Goal: Transaction & Acquisition: Book appointment/travel/reservation

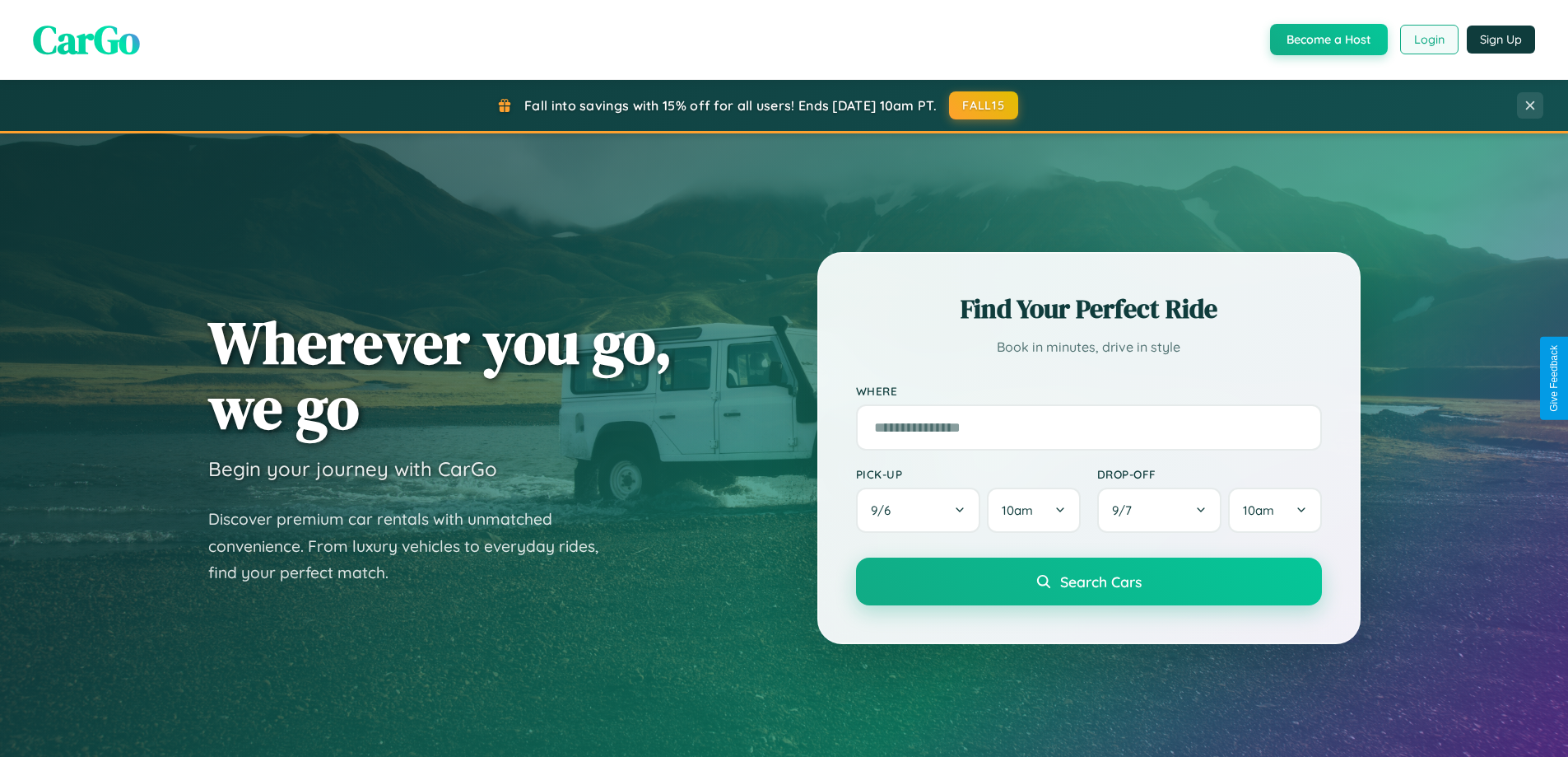
click at [1428, 39] on button "Login" at bounding box center [1429, 40] width 58 height 30
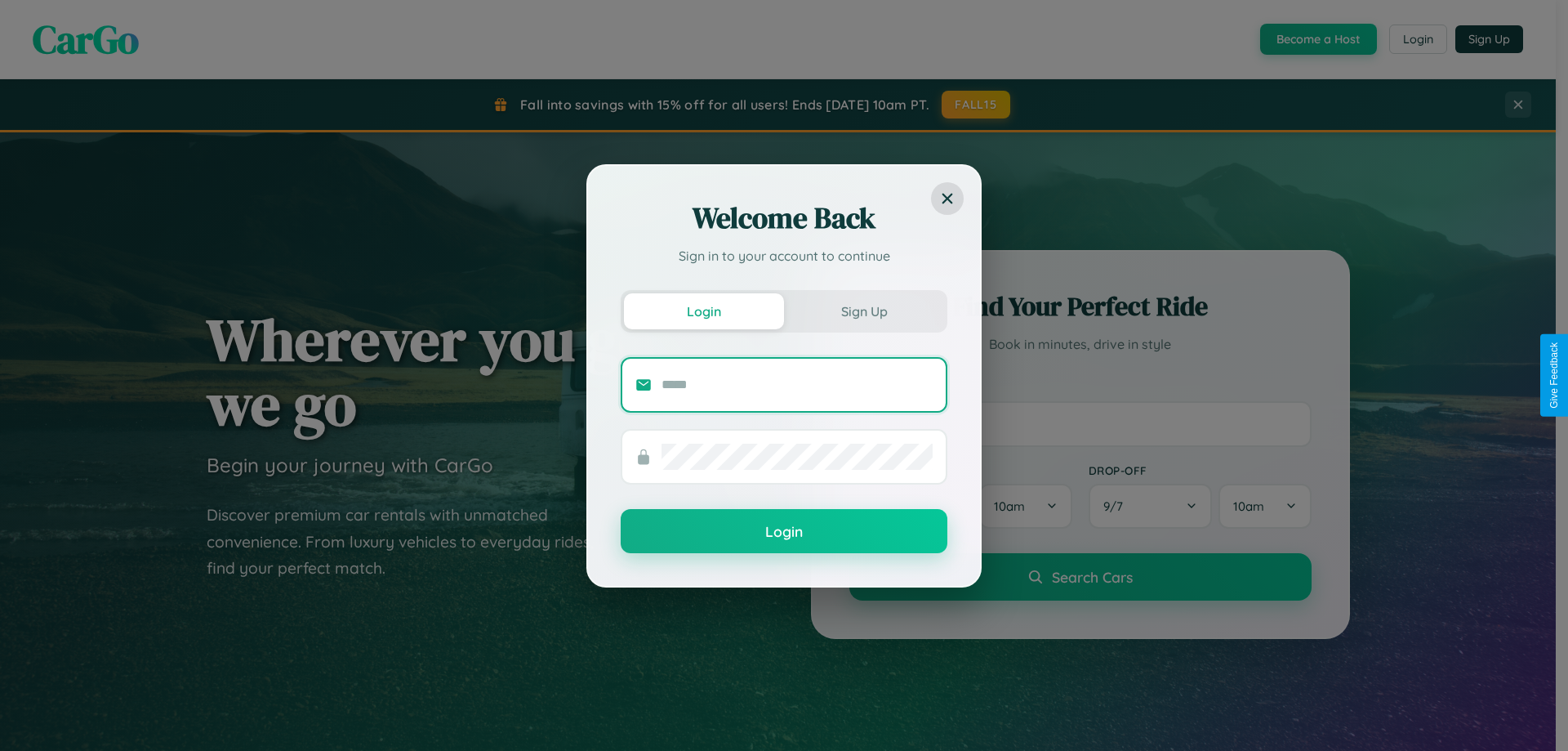
click at [797, 384] on input "text" at bounding box center [797, 385] width 271 height 26
type input "**********"
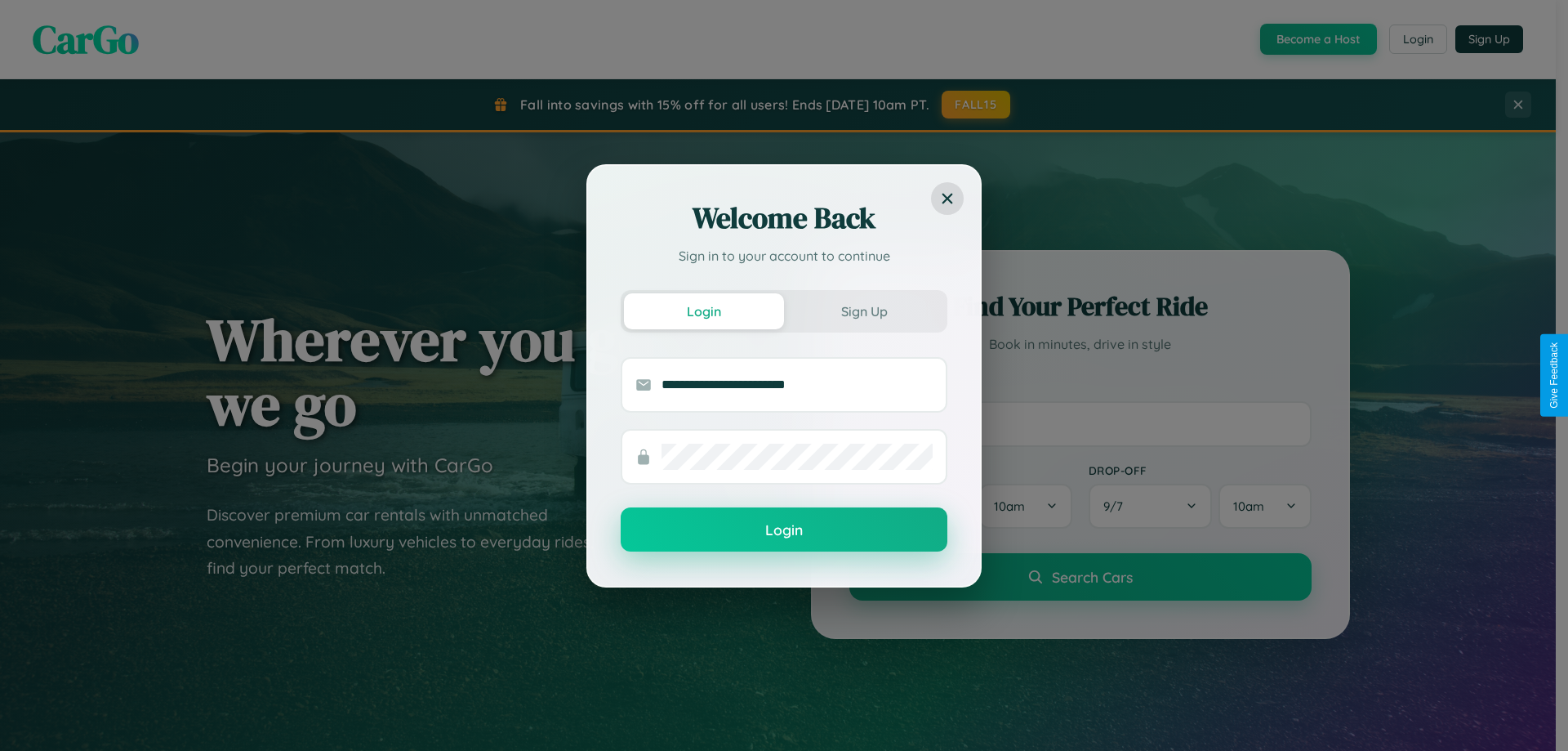
click at [784, 530] on button "Login" at bounding box center [784, 529] width 327 height 44
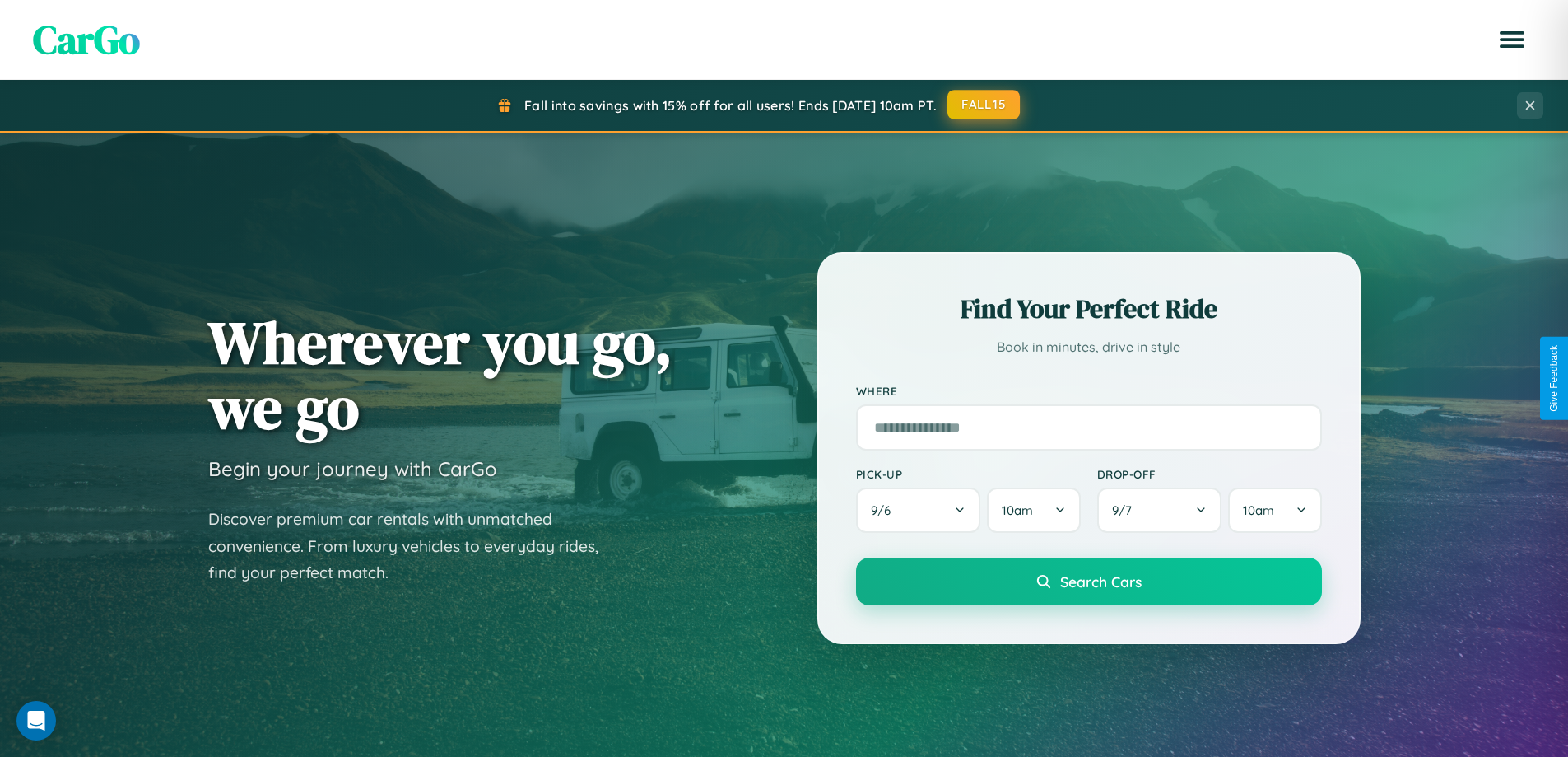
click at [985, 105] on button "FALL15" at bounding box center [983, 105] width 72 height 30
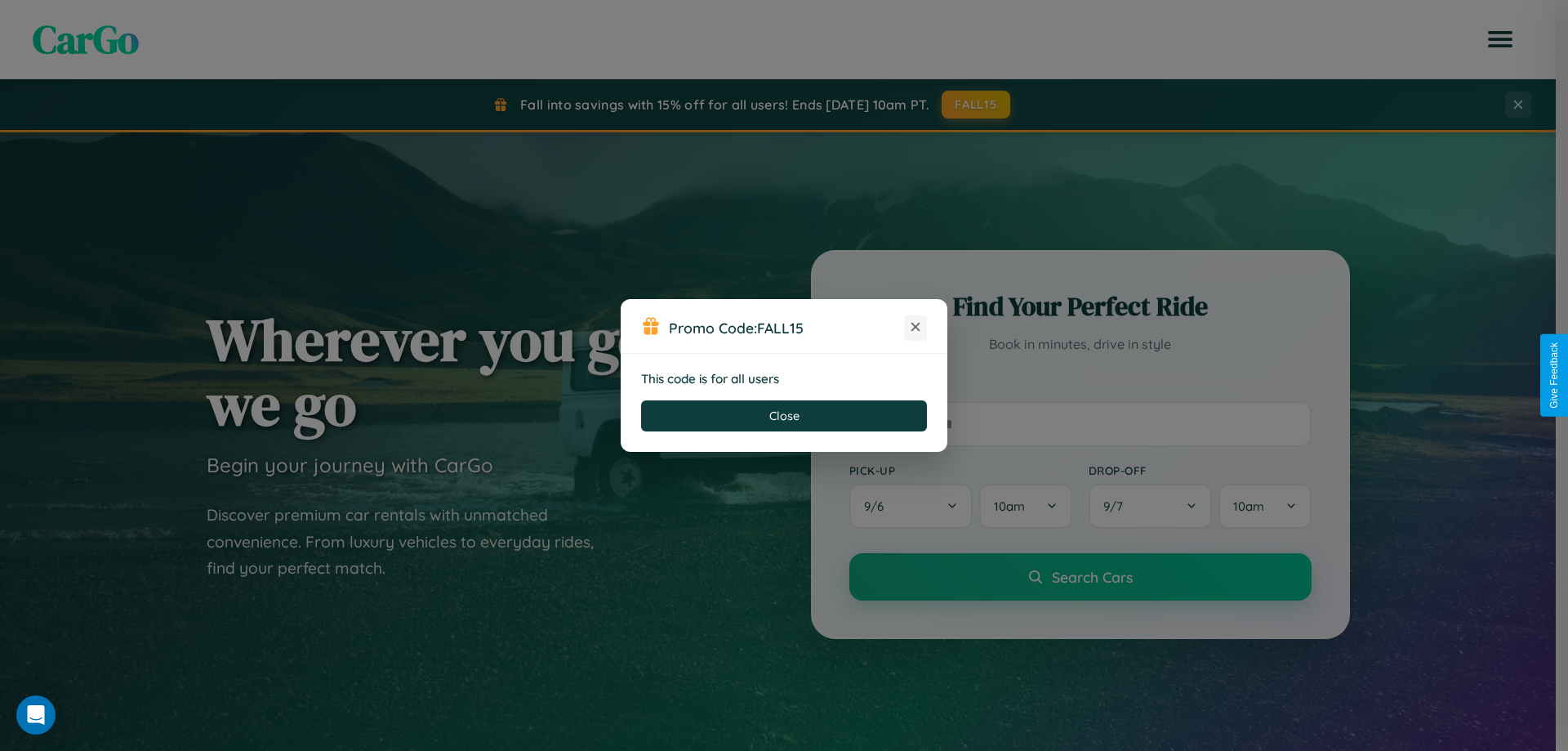
click at [916, 328] on icon at bounding box center [916, 327] width 17 height 17
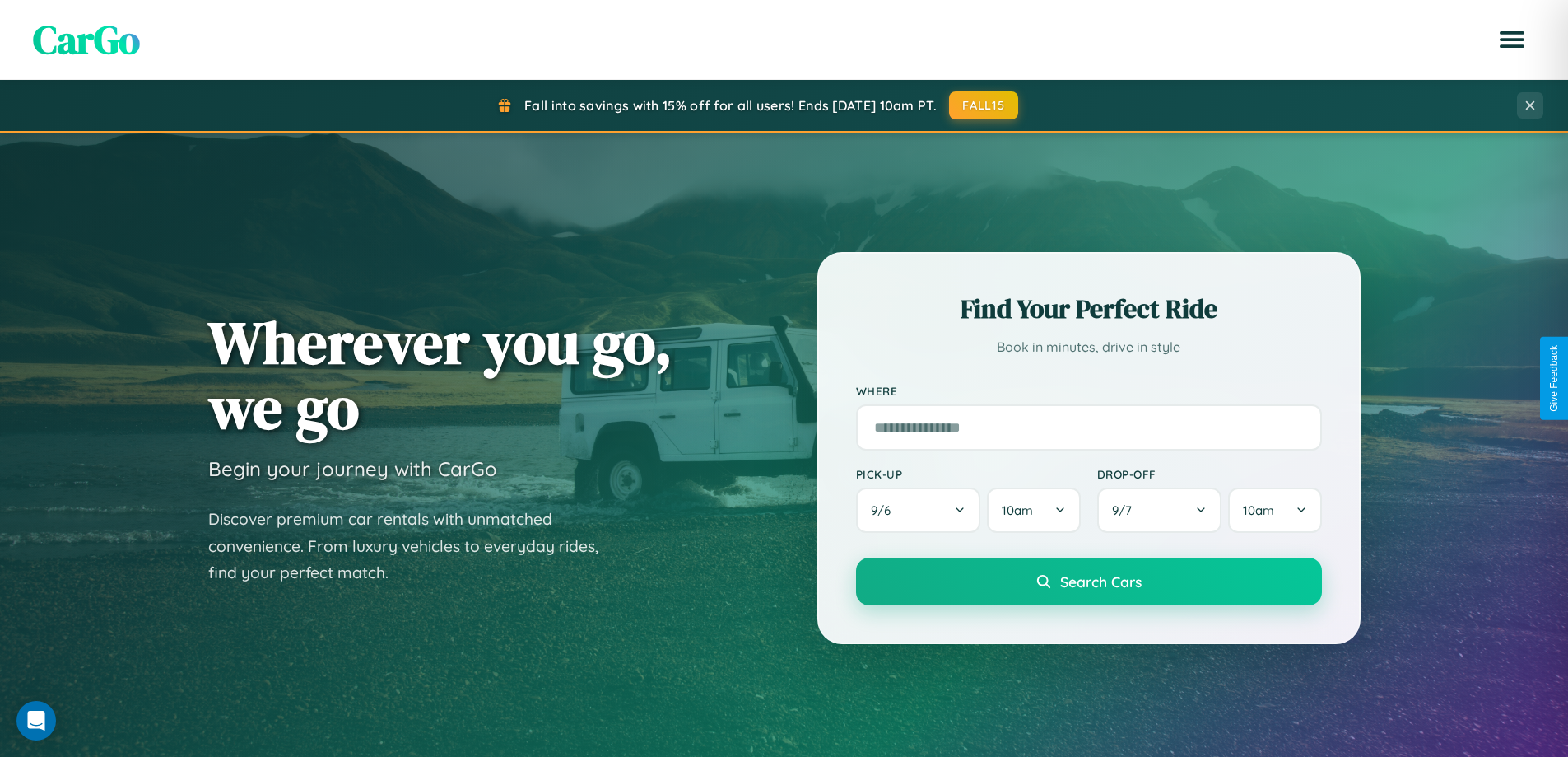
scroll to position [710, 0]
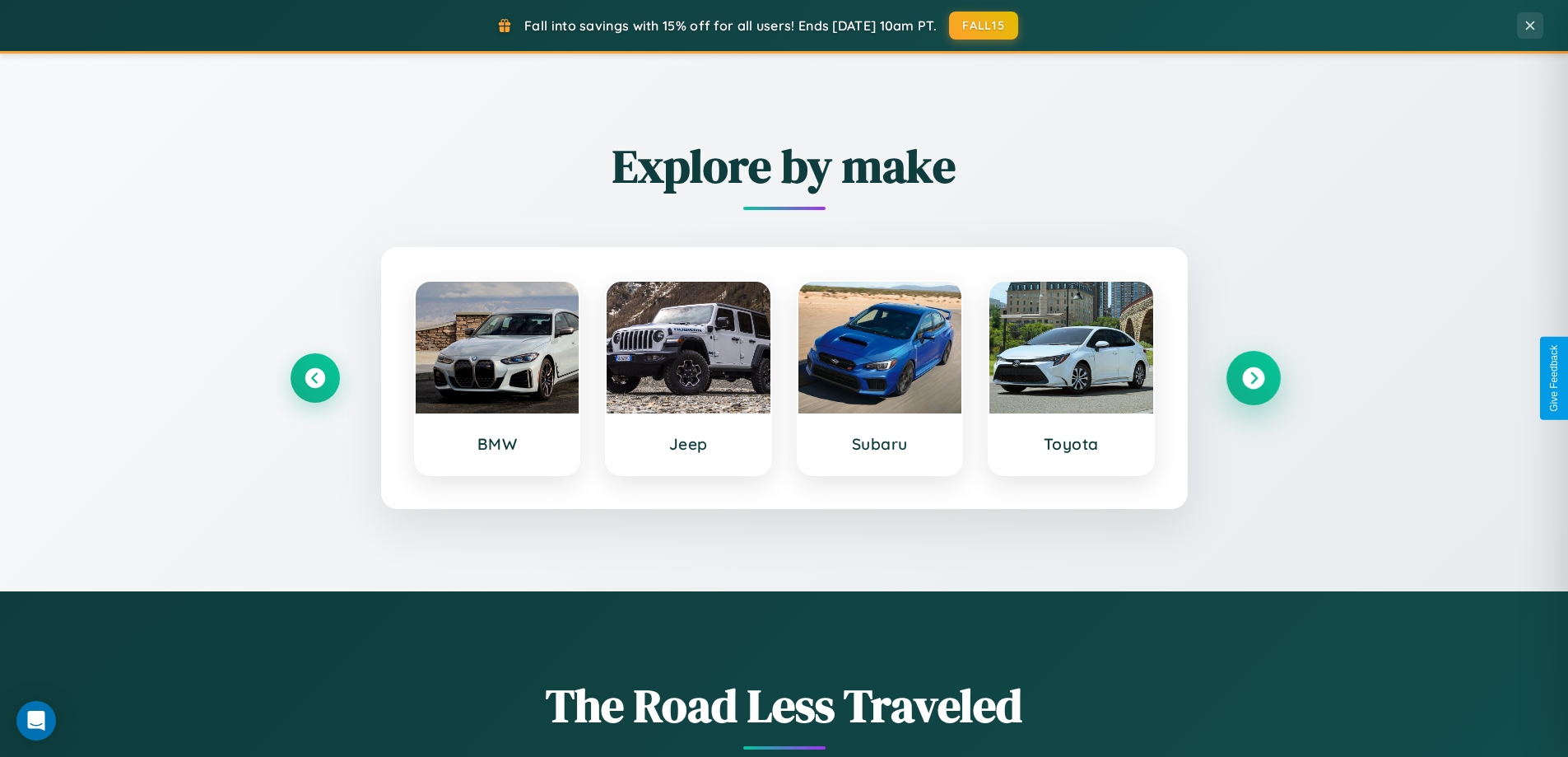
click at [1253, 378] on icon at bounding box center [1253, 378] width 22 height 22
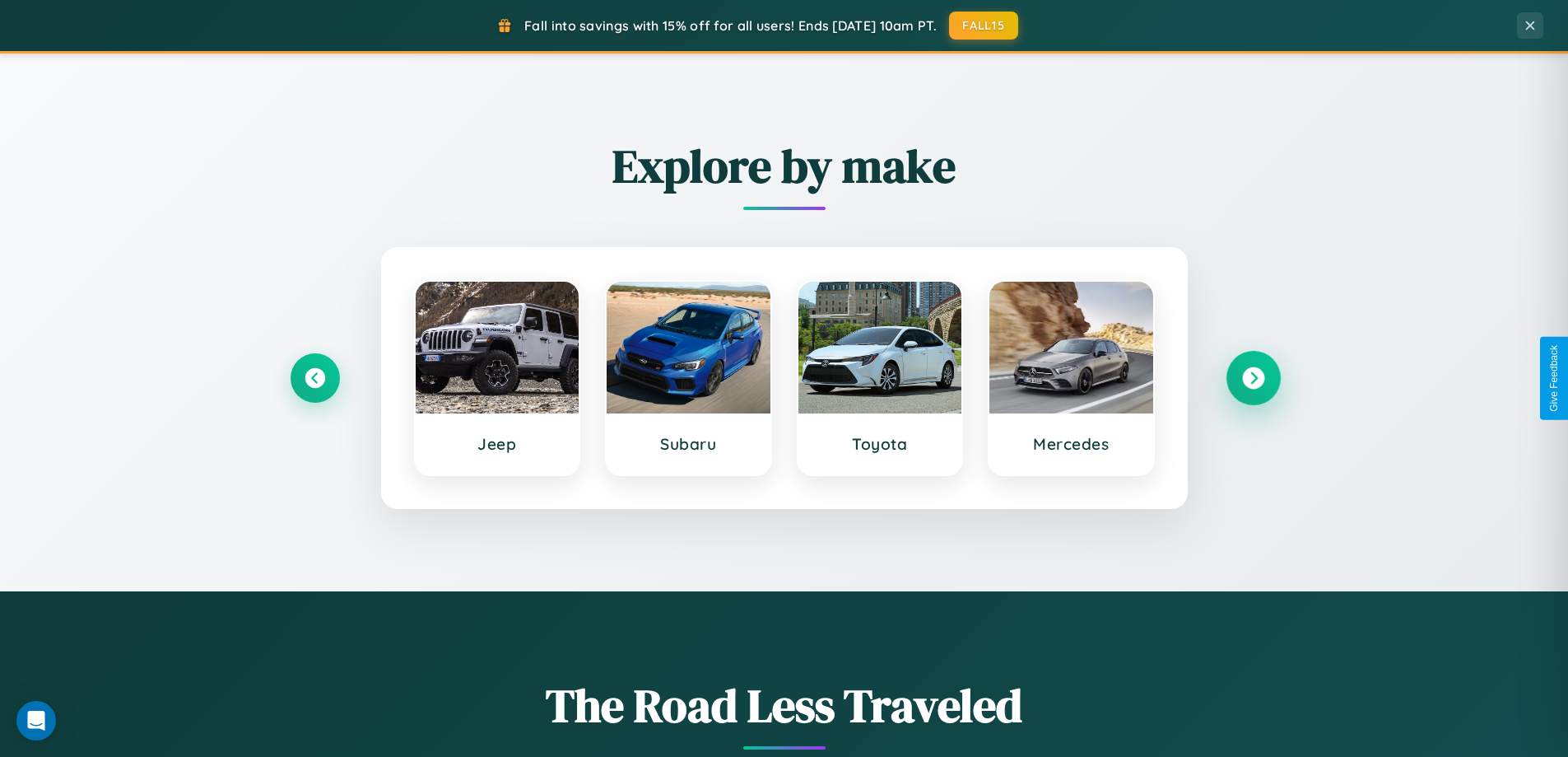
click at [1253, 378] on icon at bounding box center [1253, 378] width 22 height 22
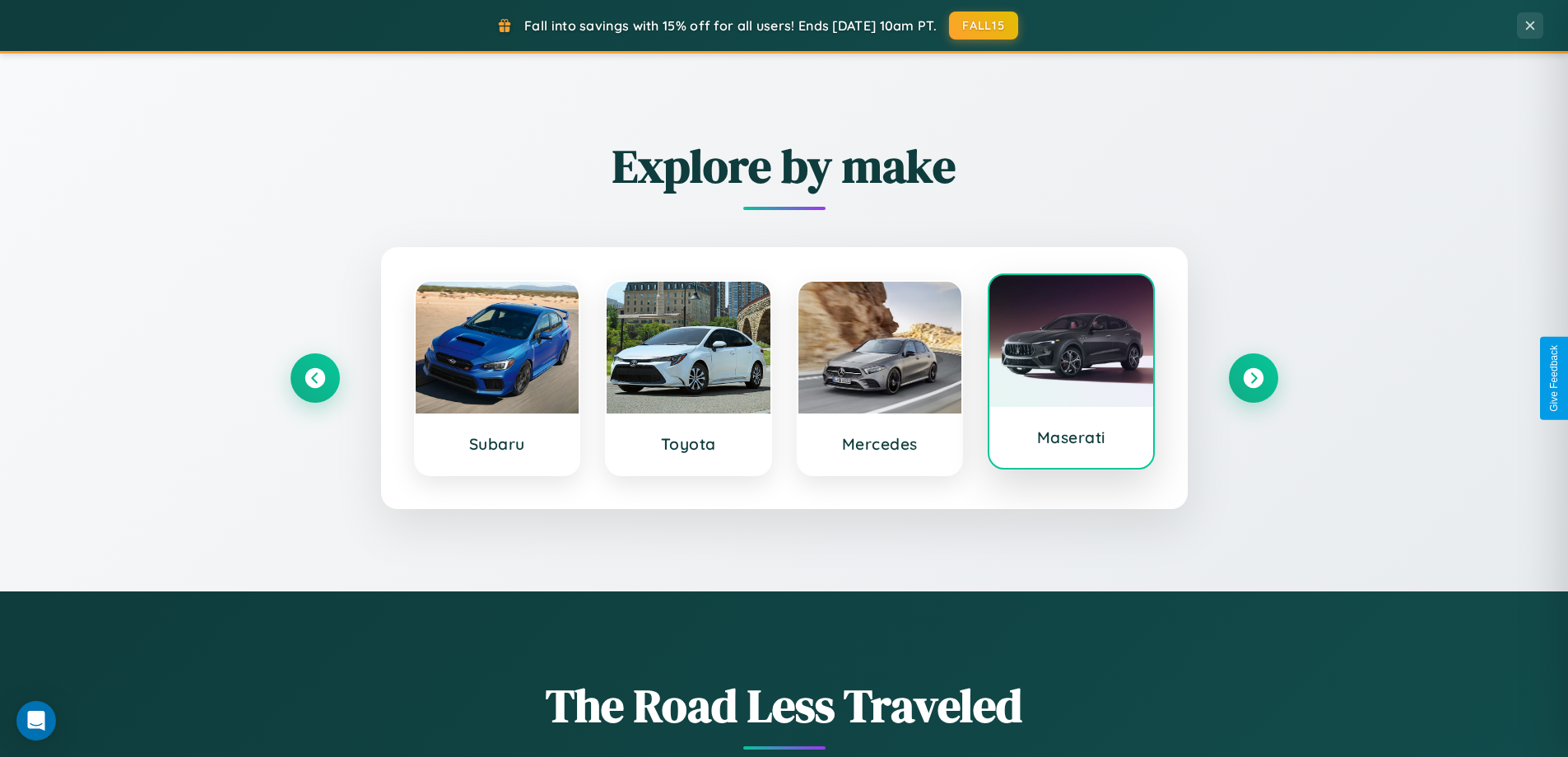
click at [1071, 373] on div at bounding box center [1071, 341] width 164 height 132
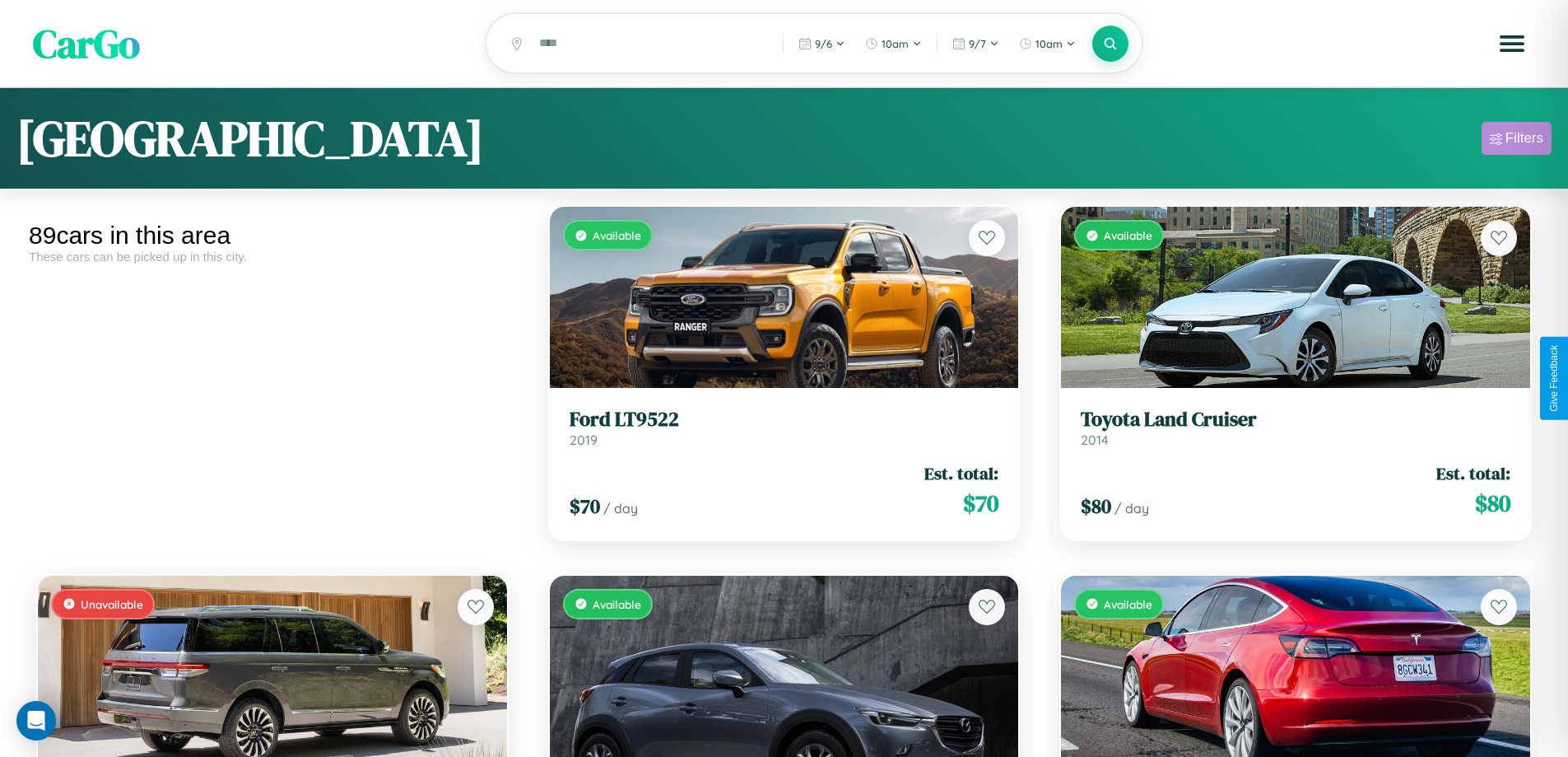
click at [1516, 141] on div "Filters" at bounding box center [1524, 138] width 37 height 17
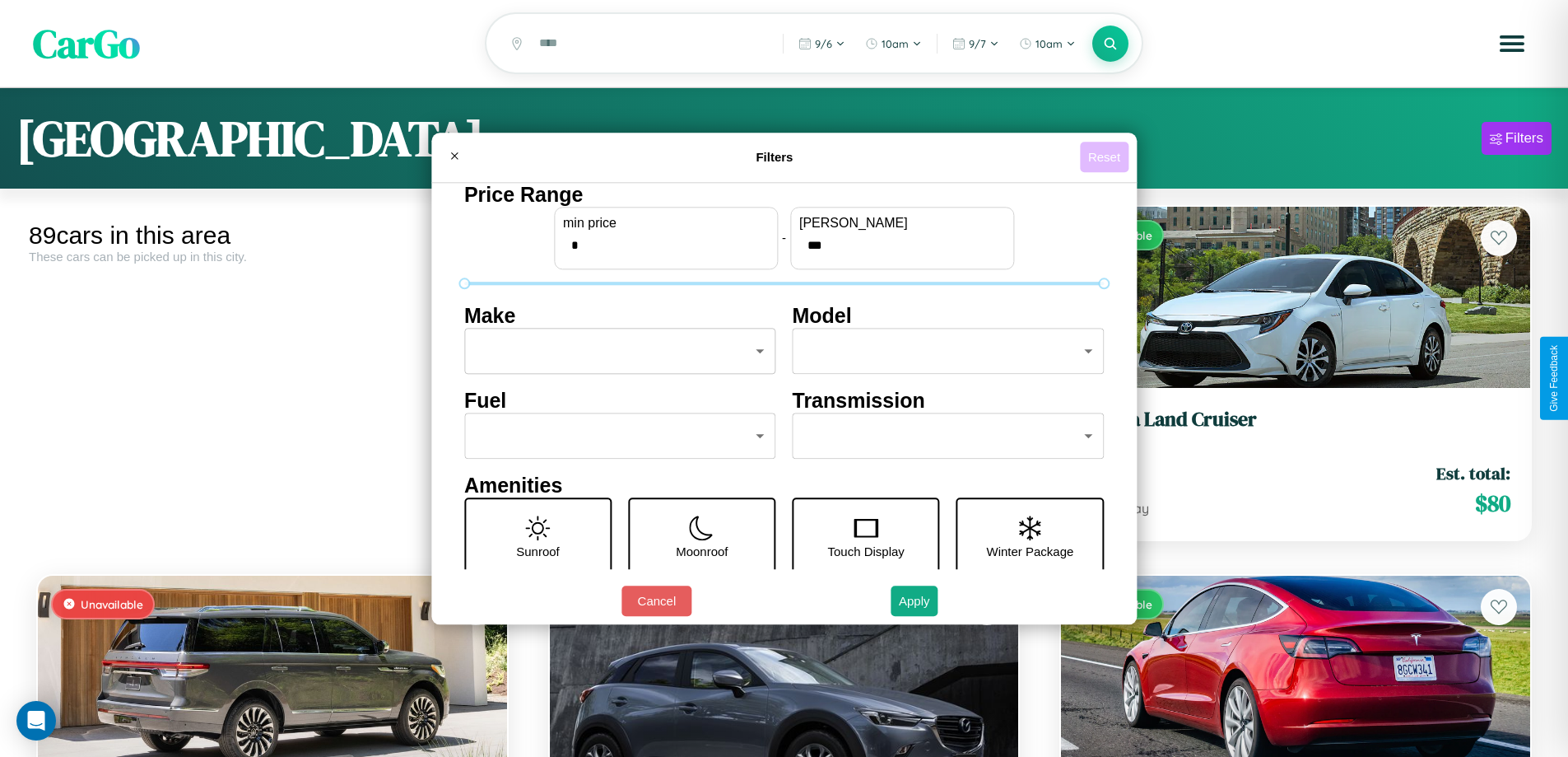
click at [1106, 157] on button "Reset" at bounding box center [1104, 157] width 48 height 31
